Goal: Task Accomplishment & Management: Manage account settings

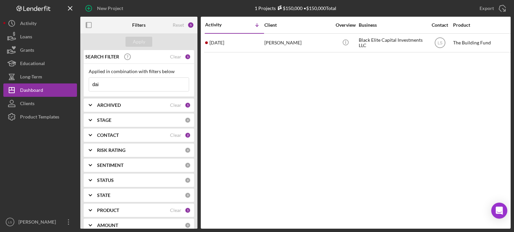
click at [128, 84] on input "dai" at bounding box center [139, 84] width 100 height 13
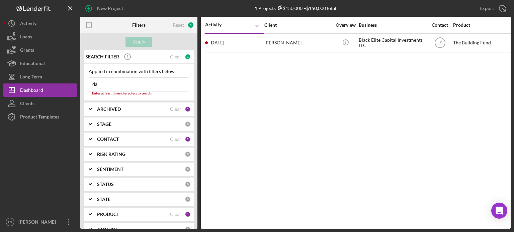
type input "d"
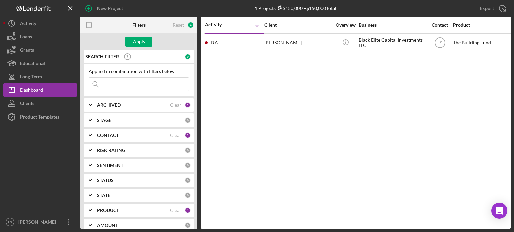
click at [148, 83] on input at bounding box center [139, 84] width 100 height 13
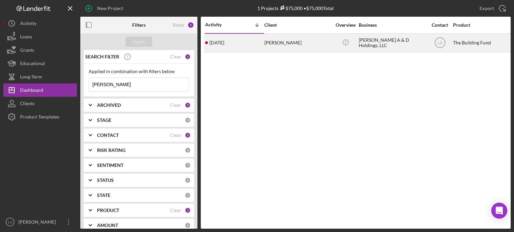
type input "[PERSON_NAME]"
click at [318, 44] on div "[PERSON_NAME]" at bounding box center [297, 43] width 67 height 18
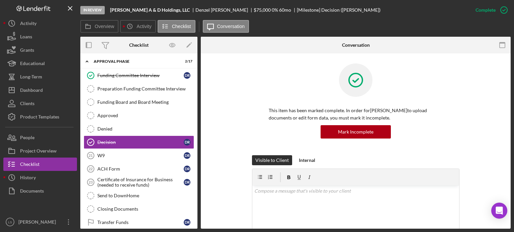
scroll to position [118, 0]
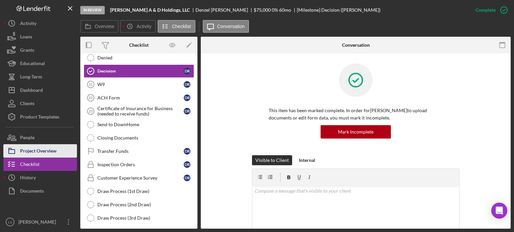
click at [50, 150] on div "Project Overview" at bounding box center [38, 151] width 36 height 15
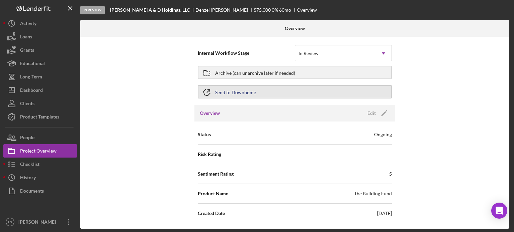
click at [302, 93] on button "Send to Downhome" at bounding box center [295, 91] width 194 height 13
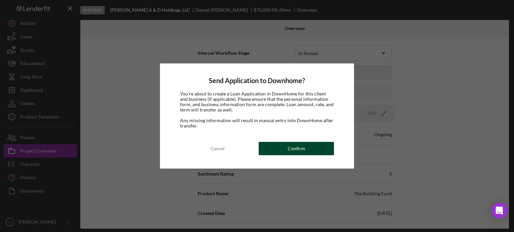
click at [295, 151] on div "Confirm" at bounding box center [296, 148] width 17 height 13
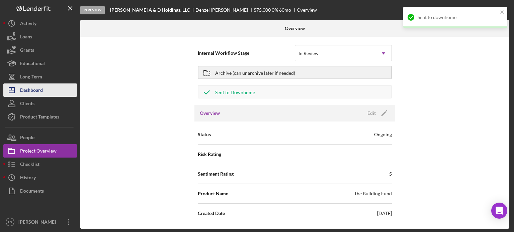
click at [58, 84] on button "Icon/Dashboard Dashboard" at bounding box center [40, 90] width 74 height 13
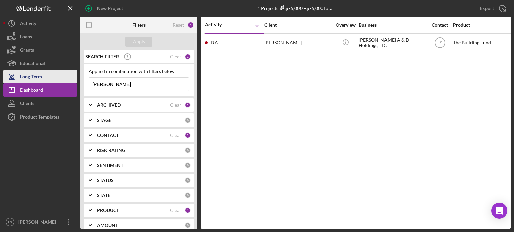
drag, startPoint x: 124, startPoint y: 87, endPoint x: 67, endPoint y: 73, distance: 58.4
click at [67, 73] on div "New Project 1 Projects $75,000 • $75,000 Total [PERSON_NAME] Export Icon/Export…" at bounding box center [256, 114] width 507 height 229
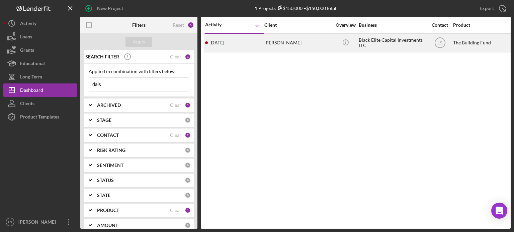
type input "dais"
click at [315, 49] on div "[PERSON_NAME]" at bounding box center [297, 43] width 67 height 18
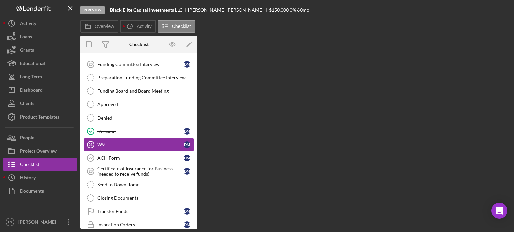
scroll to position [60, 0]
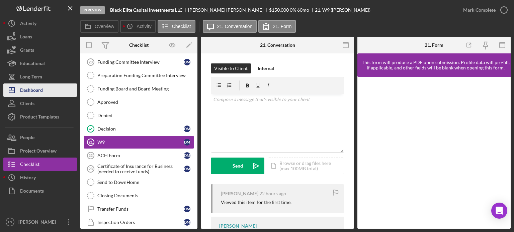
click at [38, 91] on div "Dashboard" at bounding box center [31, 91] width 23 height 15
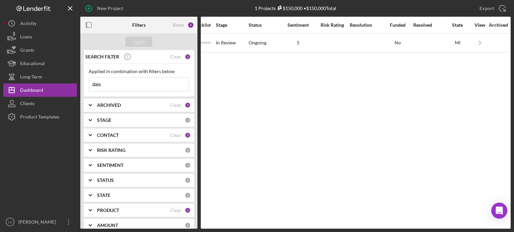
scroll to position [0, 517]
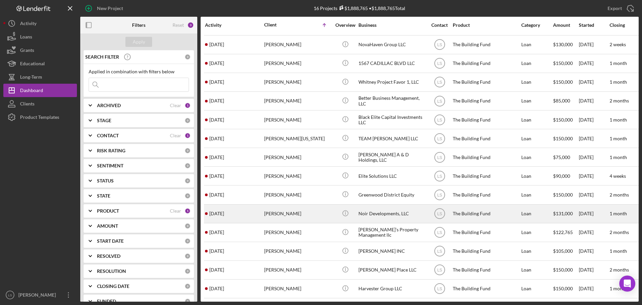
scroll to position [41, 0]
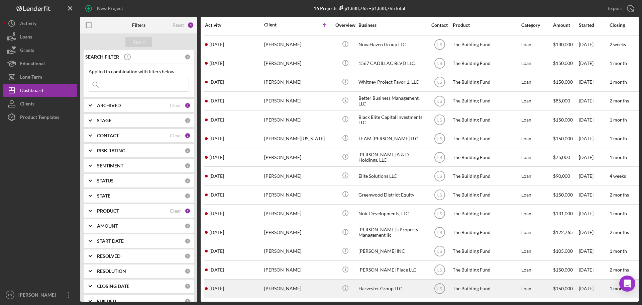
click at [301, 232] on div "Van Adams" at bounding box center [297, 289] width 67 height 18
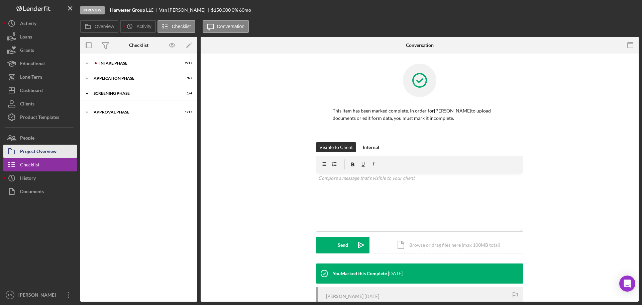
click at [43, 148] on div "Project Overview" at bounding box center [38, 151] width 36 height 15
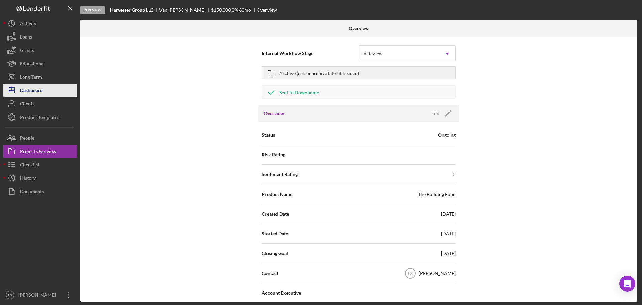
click at [38, 89] on div "Dashboard" at bounding box center [31, 91] width 23 height 15
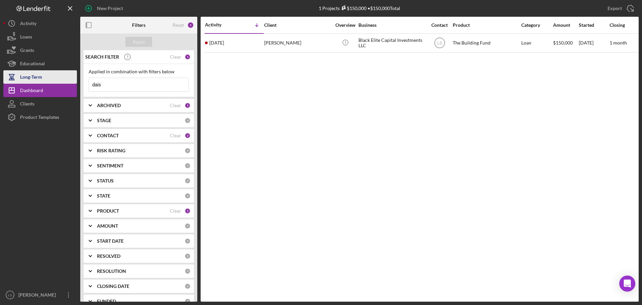
drag, startPoint x: 40, startPoint y: 76, endPoint x: 13, endPoint y: 74, distance: 26.6
click at [30, 76] on div "New Project 1 Projects $150,000 • $150,000 Total dais Export Icon/Export Filter…" at bounding box center [320, 150] width 635 height 301
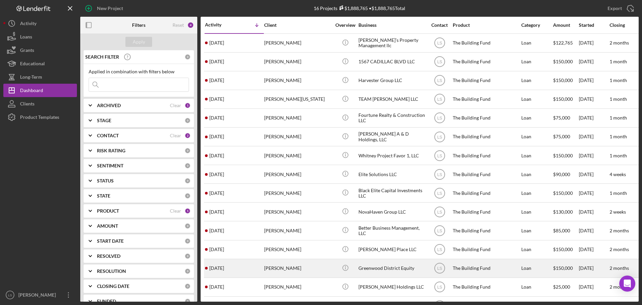
click at [287, 232] on div "Keith Buford" at bounding box center [297, 268] width 67 height 18
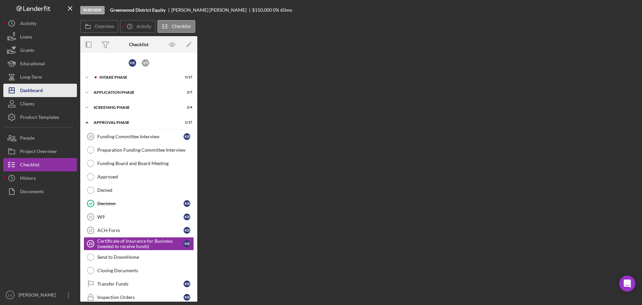
click at [42, 92] on div "Dashboard" at bounding box center [31, 91] width 23 height 15
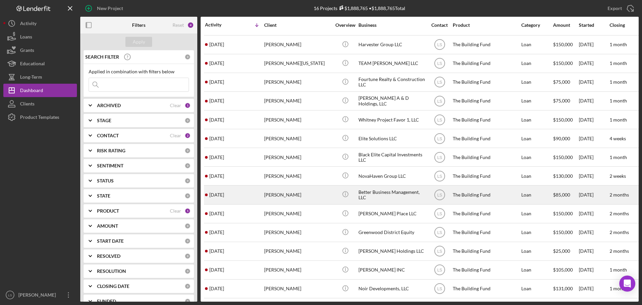
scroll to position [41, 0]
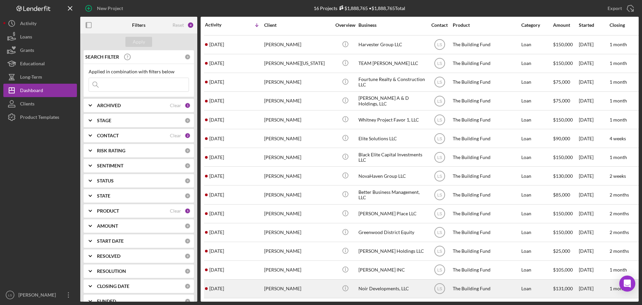
click at [279, 232] on div "Kirk Welsh" at bounding box center [297, 289] width 67 height 18
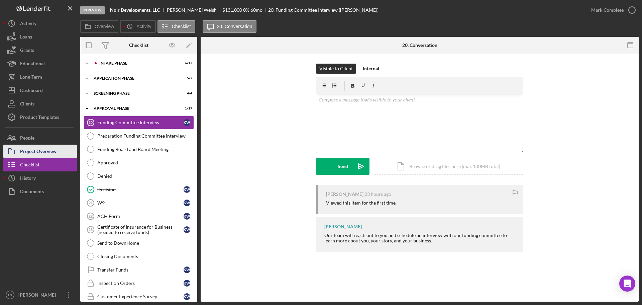
click at [44, 149] on div "Project Overview" at bounding box center [38, 151] width 36 height 15
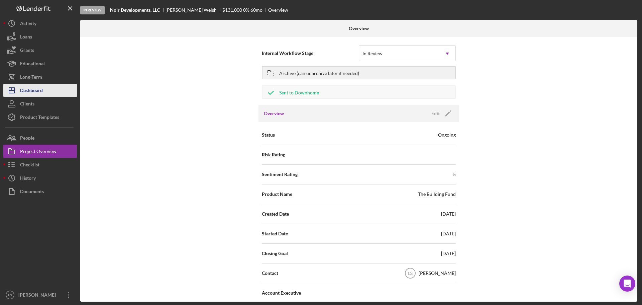
click at [28, 90] on div "Dashboard" at bounding box center [31, 91] width 23 height 15
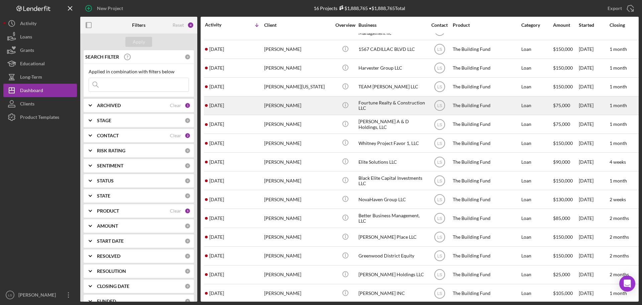
scroll to position [33, 0]
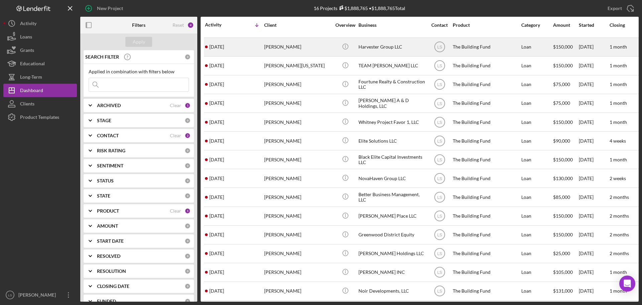
click at [287, 49] on div "Van Adams" at bounding box center [297, 47] width 67 height 18
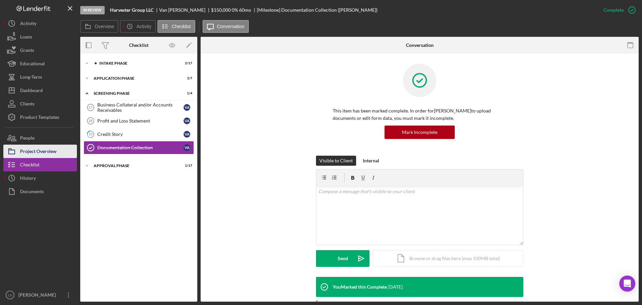
click at [36, 150] on div "Project Overview" at bounding box center [38, 151] width 36 height 15
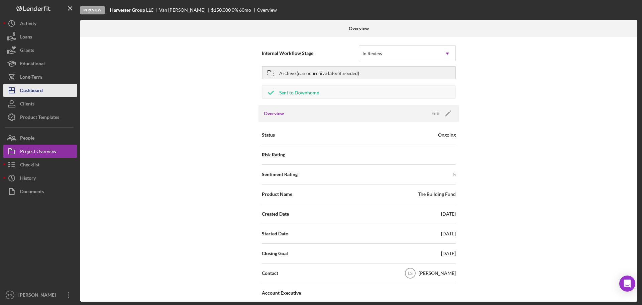
click at [44, 95] on button "Icon/Dashboard Dashboard" at bounding box center [40, 90] width 74 height 13
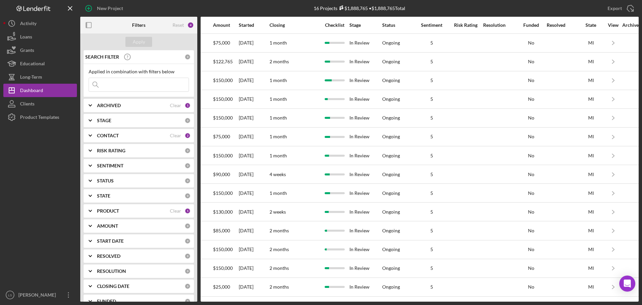
scroll to position [0, 394]
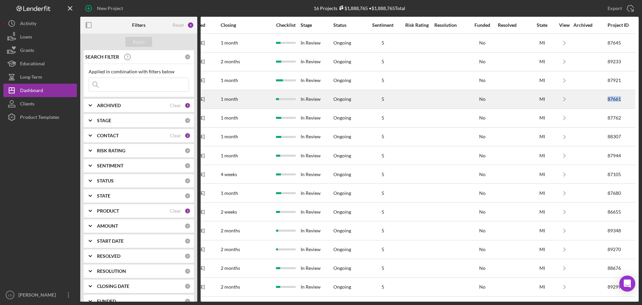
drag, startPoint x: 602, startPoint y: 100, endPoint x: 617, endPoint y: 97, distance: 15.2
click at [513, 97] on td "87661" at bounding box center [620, 99] width 27 height 19
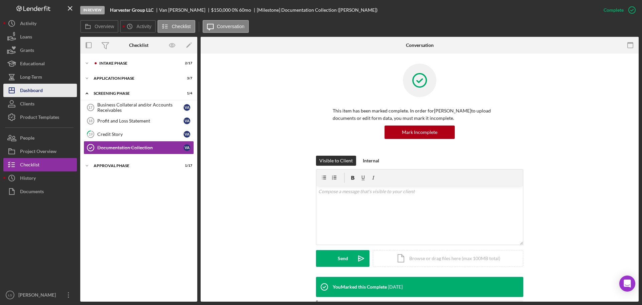
drag, startPoint x: 617, startPoint y: 97, endPoint x: 34, endPoint y: 91, distance: 583.2
click at [34, 91] on div "Dashboard" at bounding box center [31, 91] width 23 height 15
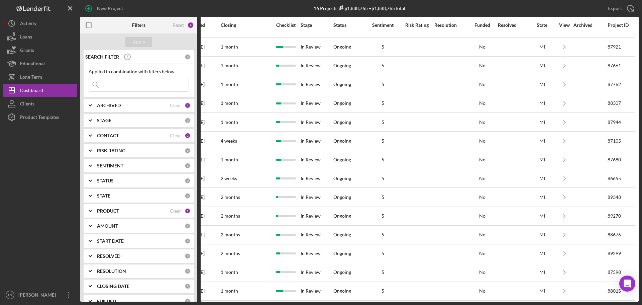
scroll to position [41, 394]
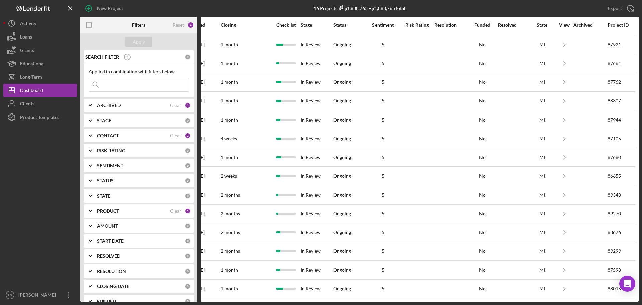
drag, startPoint x: 461, startPoint y: 301, endPoint x: 336, endPoint y: 297, distance: 125.1
click at [336, 232] on div "New Project 16 Projects $1,888,765 • $1,888,765 Total Export Icon/Export Filter…" at bounding box center [321, 152] width 642 height 305
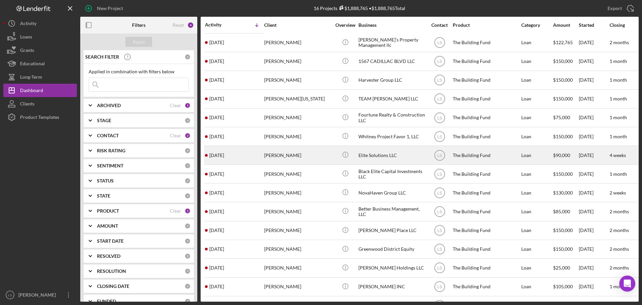
scroll to position [0, 0]
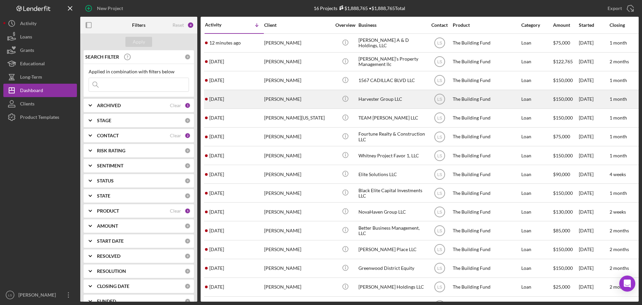
click at [287, 104] on div "Van Adams" at bounding box center [297, 99] width 67 height 18
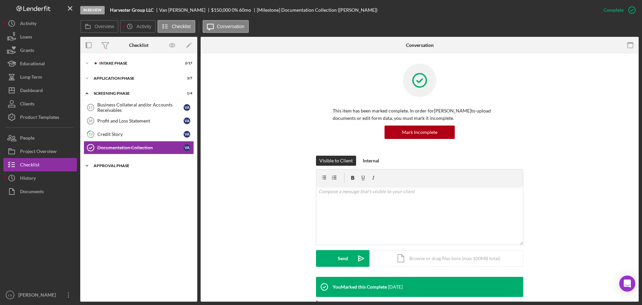
click at [128, 163] on div "Icon/Expander Approval Phase 1 / 17" at bounding box center [138, 165] width 117 height 13
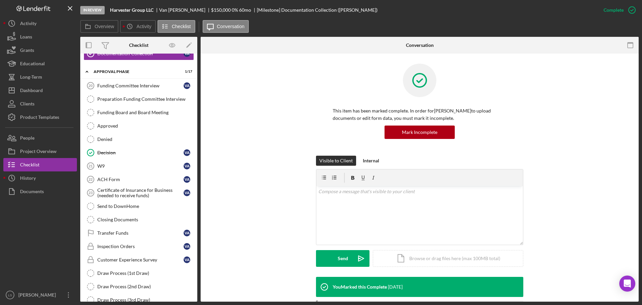
scroll to position [100, 0]
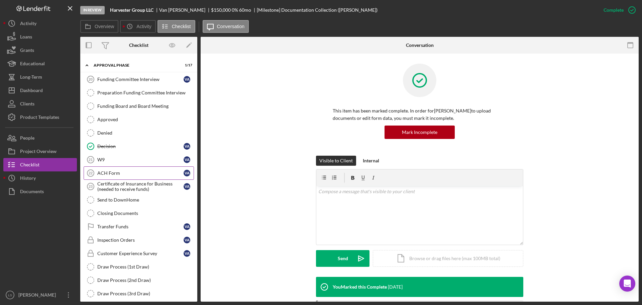
click at [110, 174] on div "ACH Form" at bounding box center [140, 172] width 86 height 5
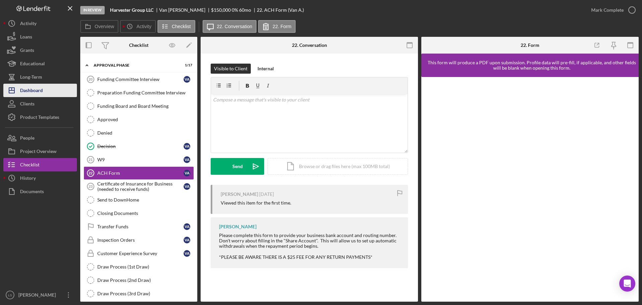
click at [47, 88] on button "Icon/Dashboard Dashboard" at bounding box center [40, 90] width 74 height 13
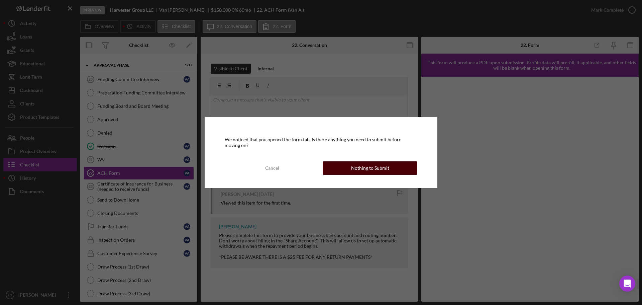
click at [350, 170] on button "Nothing to Submit" at bounding box center [370, 167] width 95 height 13
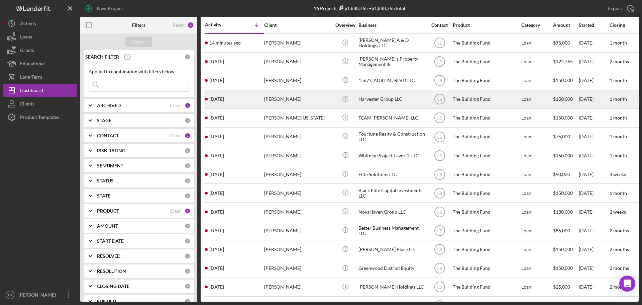
click at [275, 99] on div "Van Adams" at bounding box center [297, 99] width 67 height 18
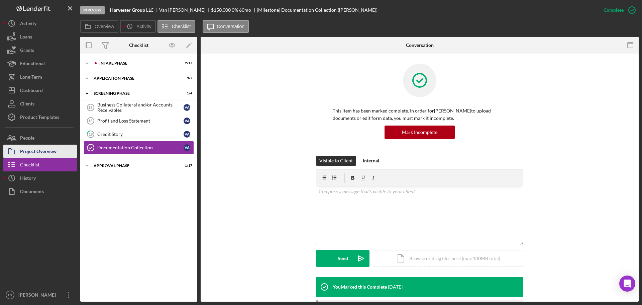
click at [32, 153] on div "Project Overview" at bounding box center [38, 151] width 36 height 15
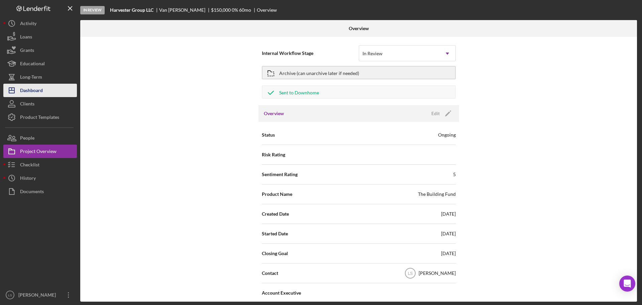
click at [34, 90] on div "Dashboard" at bounding box center [31, 91] width 23 height 15
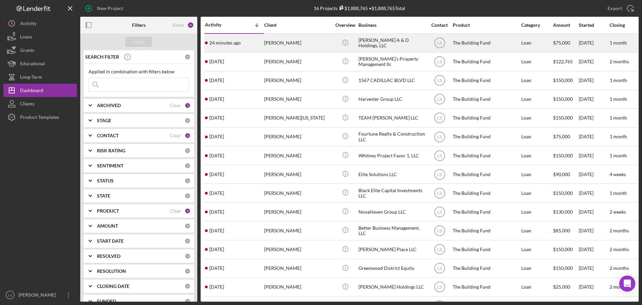
click at [282, 44] on div "[PERSON_NAME]" at bounding box center [297, 43] width 67 height 18
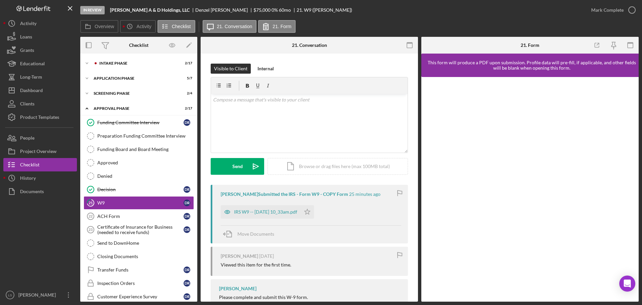
scroll to position [25, 0]
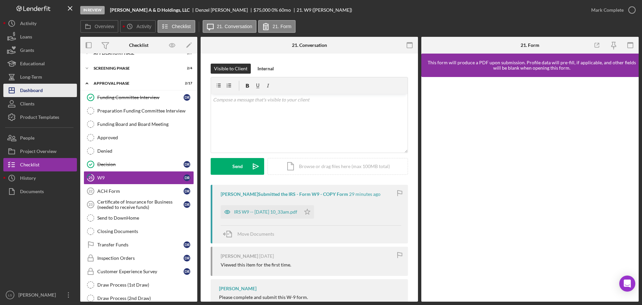
click at [48, 91] on button "Icon/Dashboard Dashboard" at bounding box center [40, 90] width 74 height 13
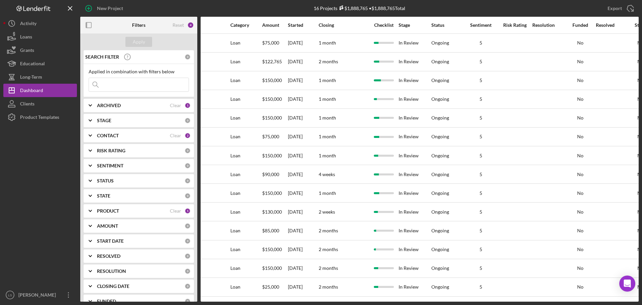
scroll to position [0, 394]
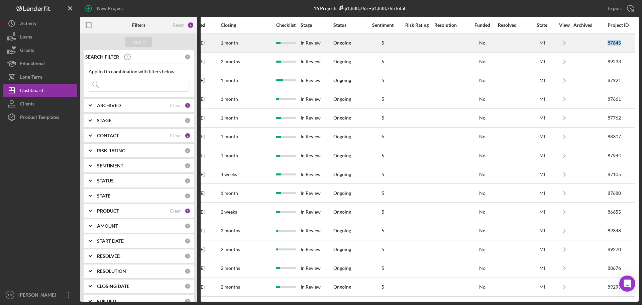
drag, startPoint x: 626, startPoint y: 44, endPoint x: 603, endPoint y: 46, distance: 23.2
click at [513, 46] on div "87645" at bounding box center [621, 43] width 27 height 18
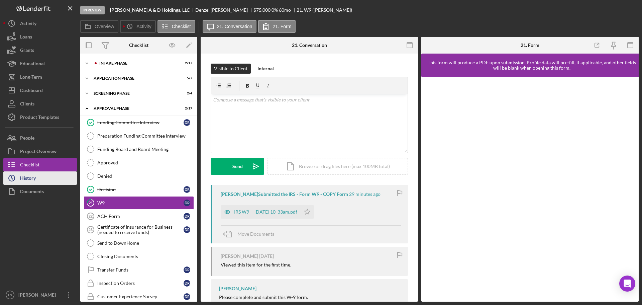
scroll to position [25, 0]
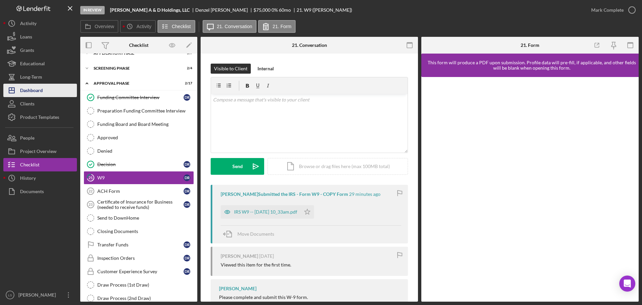
click at [43, 91] on button "Icon/Dashboard Dashboard" at bounding box center [40, 90] width 74 height 13
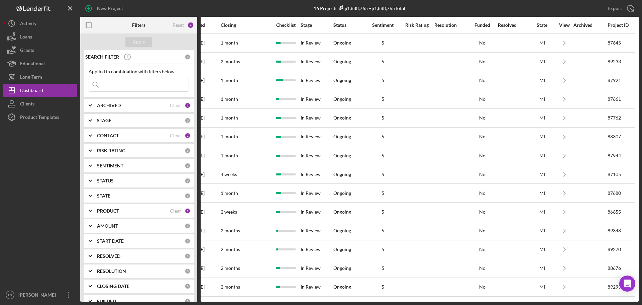
scroll to position [0, 394]
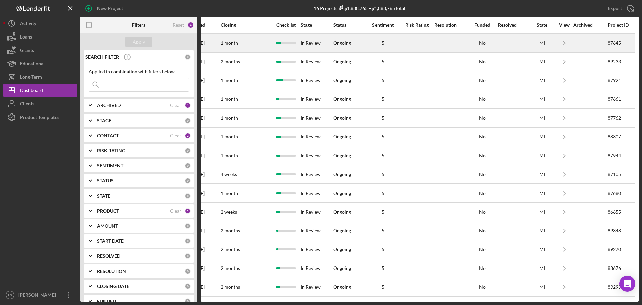
click at [301, 43] on div "In Review" at bounding box center [317, 43] width 32 height 18
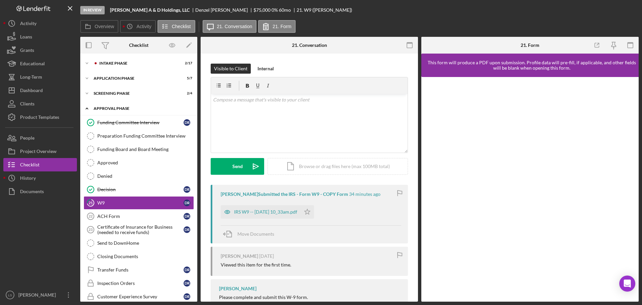
scroll to position [25, 0]
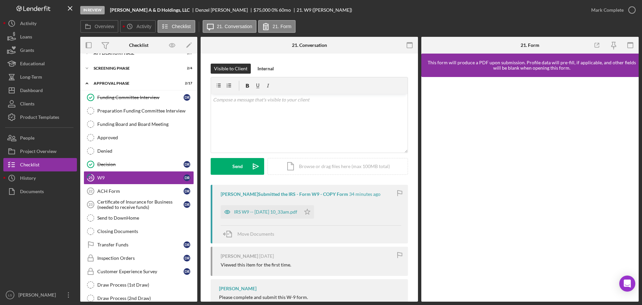
click at [142, 76] on div "Icon/Expander Intake Phase 2 / 17 Icon/Expander Application Phase 5 / 7 Icon/Ex…" at bounding box center [138, 177] width 117 height 290
click at [148, 66] on div "Icon/Expander Screening Phase 2 / 4" at bounding box center [138, 68] width 117 height 13
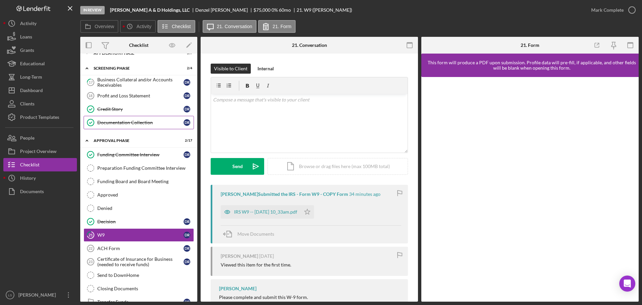
scroll to position [0, 0]
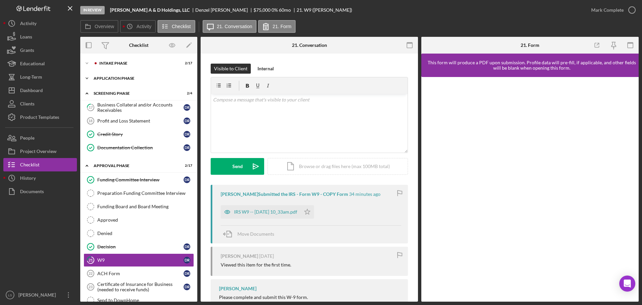
click at [146, 78] on div "Application Phase" at bounding box center [141, 78] width 95 height 4
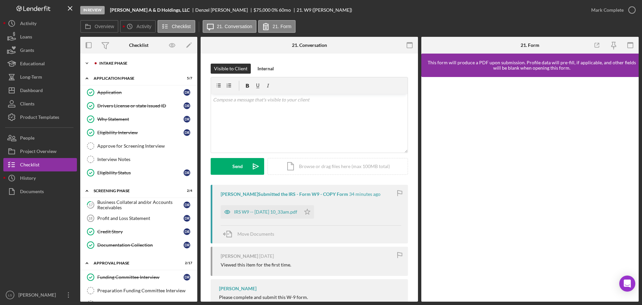
click at [149, 62] on div "Intake Phase" at bounding box center [144, 63] width 90 height 4
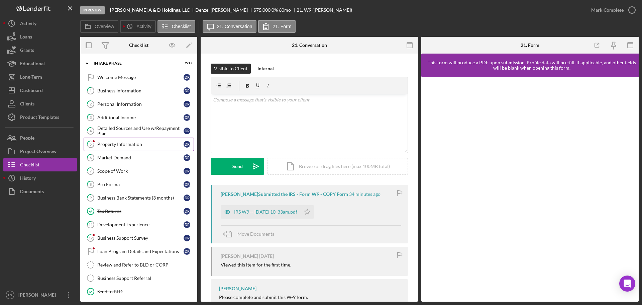
click at [126, 146] on div "Property Information" at bounding box center [140, 143] width 86 height 5
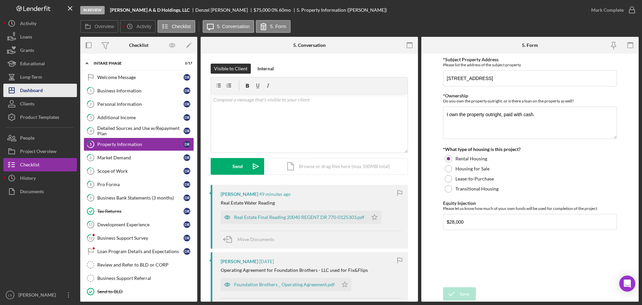
click at [27, 92] on div "Dashboard" at bounding box center [31, 91] width 23 height 15
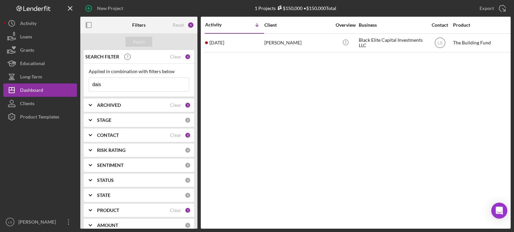
scroll to position [0, 517]
